Goal: Task Accomplishment & Management: Use online tool/utility

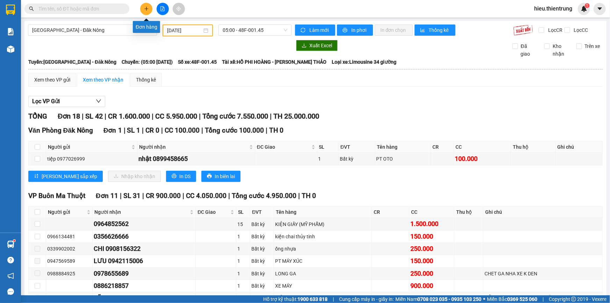
click at [144, 3] on button at bounding box center [146, 9] width 12 height 12
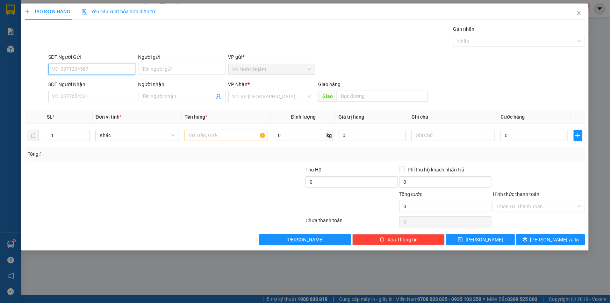
drag, startPoint x: 93, startPoint y: 63, endPoint x: 91, endPoint y: 66, distance: 3.6
click at [91, 66] on input "SĐT Người Gửi" at bounding box center [91, 69] width 87 height 11
click at [90, 79] on div "0362833294" at bounding box center [91, 83] width 79 height 8
type input "0362833294"
type input "0388866422"
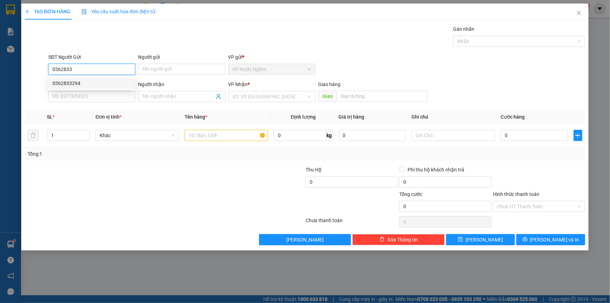
type input "KON TUM"
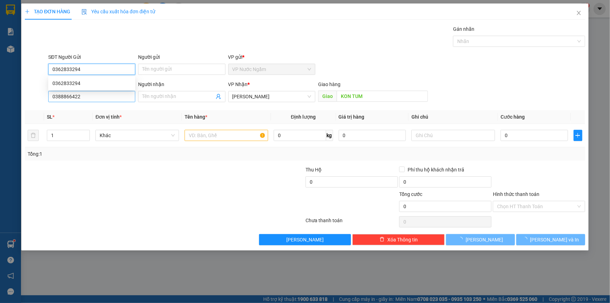
type input "300.000"
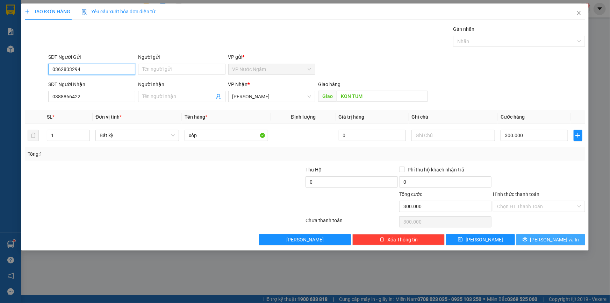
type input "0362833294"
click at [527, 239] on icon "printer" at bounding box center [524, 239] width 5 height 5
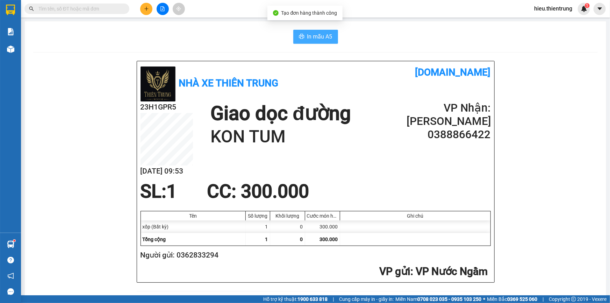
drag, startPoint x: 319, startPoint y: 28, endPoint x: 318, endPoint y: 34, distance: 6.2
click at [318, 34] on span "In mẫu A5" at bounding box center [319, 36] width 25 height 9
click at [161, 6] on button at bounding box center [163, 9] width 12 height 12
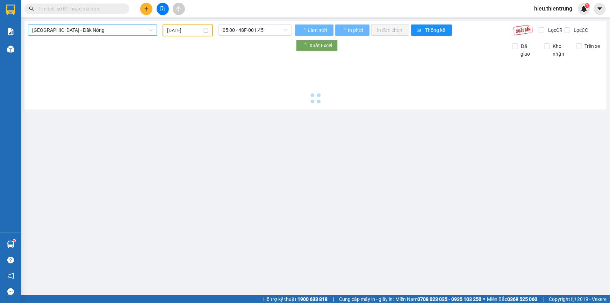
click at [84, 28] on span "[GEOGRAPHIC_DATA] - Đăk Nông" at bounding box center [92, 30] width 121 height 10
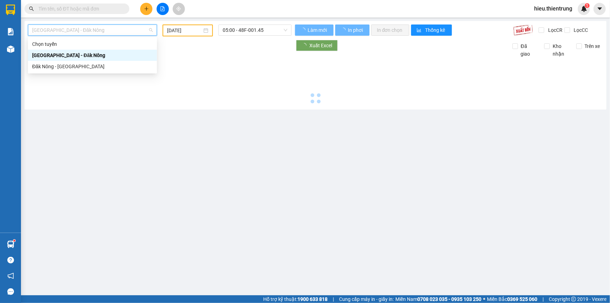
type input "[DATE]"
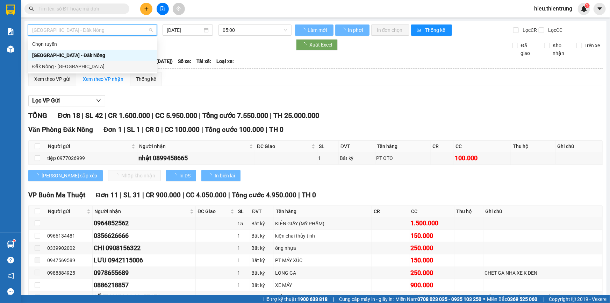
click at [63, 64] on div "Đăk Nông - [GEOGRAPHIC_DATA]" at bounding box center [92, 67] width 121 height 8
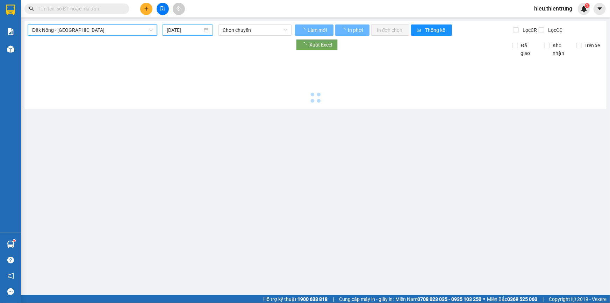
click at [203, 34] on div "[DATE]" at bounding box center [187, 29] width 50 height 11
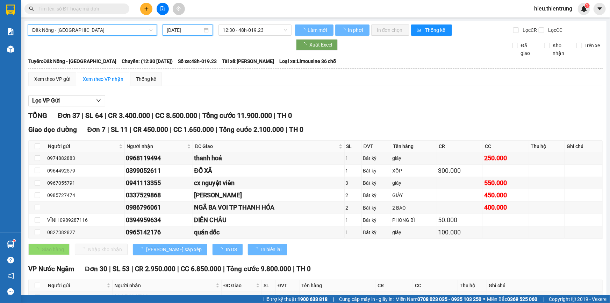
click at [201, 32] on div "[DATE]" at bounding box center [188, 30] width 42 height 8
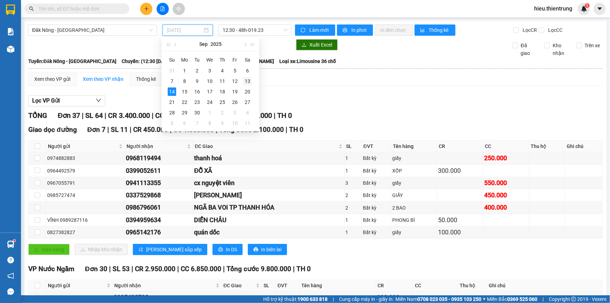
click at [253, 83] on td "13" at bounding box center [247, 81] width 13 height 10
type input "[DATE]"
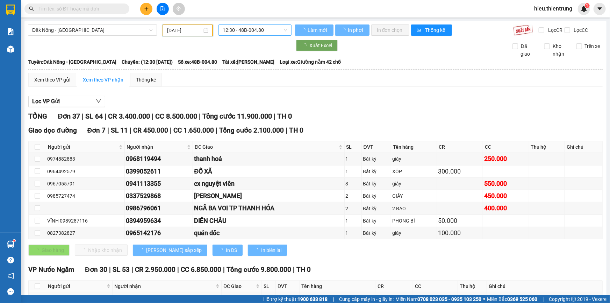
click at [246, 31] on span "12:30 - 48B-004.80" at bounding box center [255, 30] width 65 height 10
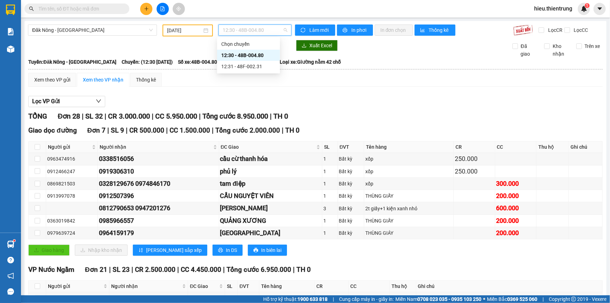
click at [255, 61] on div "12:31 - 48F-002.31" at bounding box center [248, 66] width 63 height 11
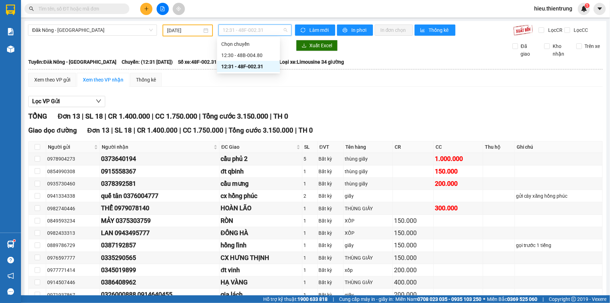
click at [255, 30] on span "12:31 - 48F-002.31" at bounding box center [255, 30] width 65 height 10
click at [261, 56] on div "12:30 - 48B-004.80" at bounding box center [248, 55] width 55 height 8
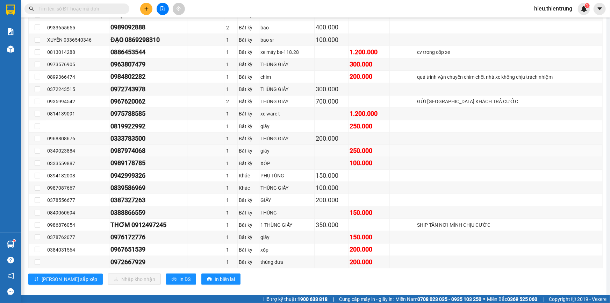
scroll to position [259, 0]
